Goal: Navigation & Orientation: Understand site structure

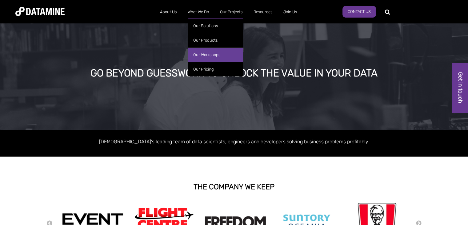
click at [210, 51] on link "Our Workshops" at bounding box center [215, 54] width 55 height 14
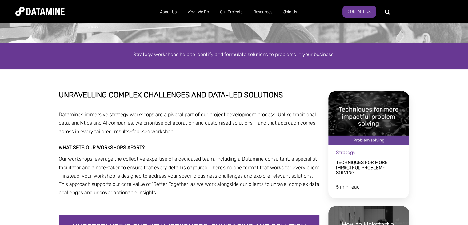
scroll to position [62, 0]
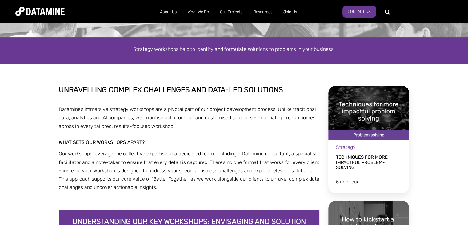
drag, startPoint x: 180, startPoint y: 127, endPoint x: 51, endPoint y: 110, distance: 130.2
copy span "Datamine’s immersive strategy workshops are a pivotal part of our project devel…"
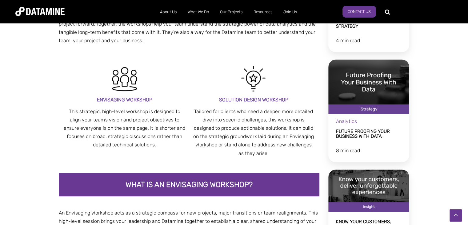
scroll to position [370, 0]
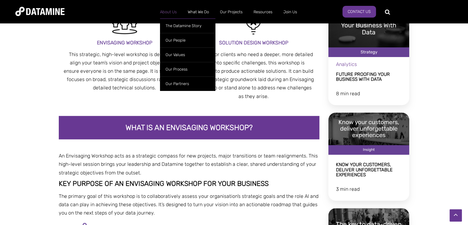
click at [165, 13] on link "About Us" at bounding box center [169, 12] width 28 height 16
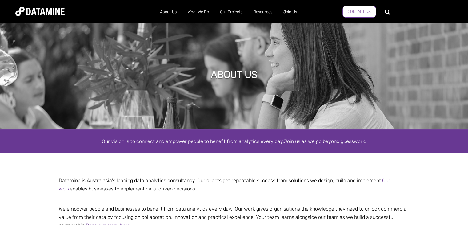
click at [365, 14] on link "Contact Us" at bounding box center [360, 12] width 34 height 12
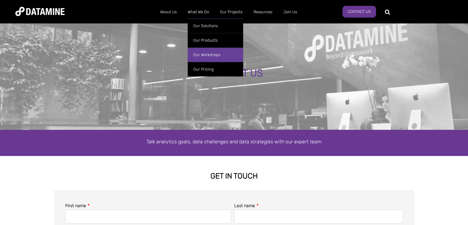
click at [205, 53] on link "Our Workshops" at bounding box center [215, 54] width 55 height 14
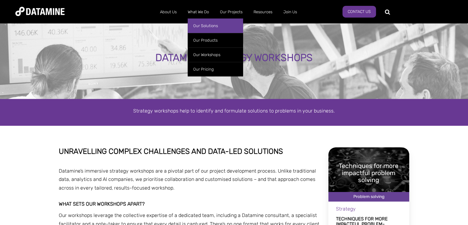
click at [205, 24] on link "Our Solutions" at bounding box center [215, 25] width 55 height 14
